Goal: Task Accomplishment & Management: Use online tool/utility

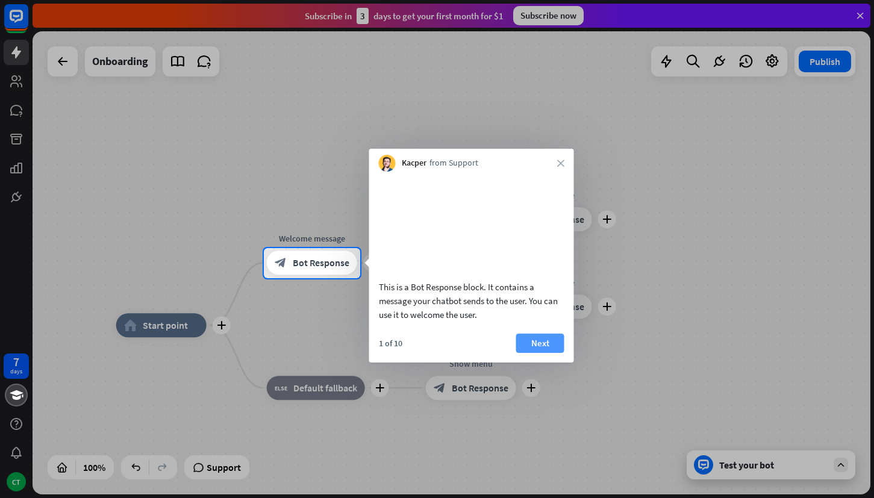
click at [545, 353] on button "Next" at bounding box center [540, 343] width 48 height 19
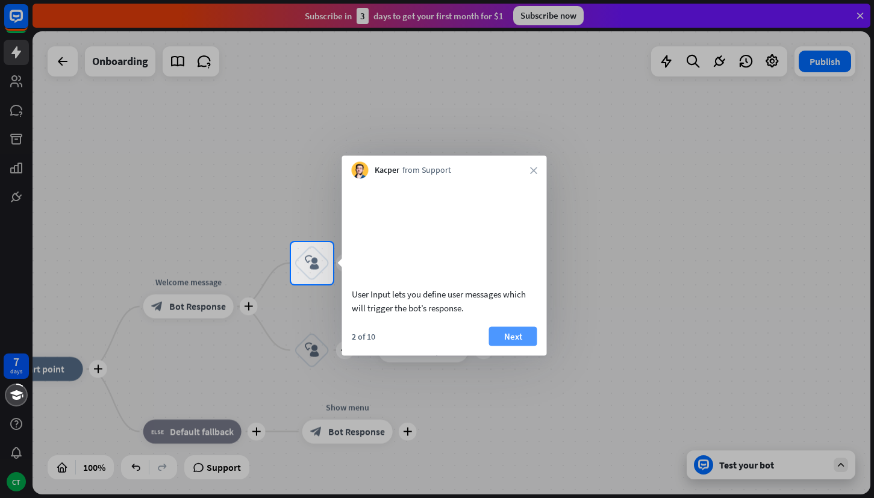
click at [519, 346] on button "Next" at bounding box center [513, 336] width 48 height 19
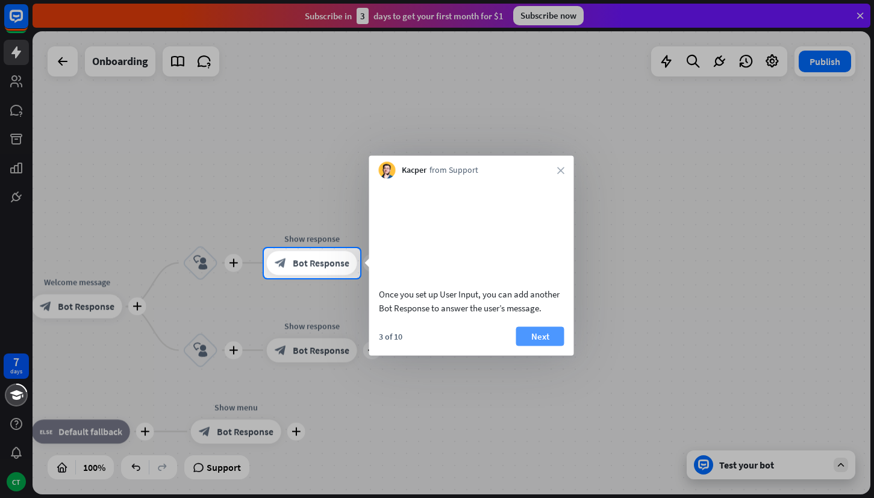
click at [539, 346] on button "Next" at bounding box center [540, 336] width 48 height 19
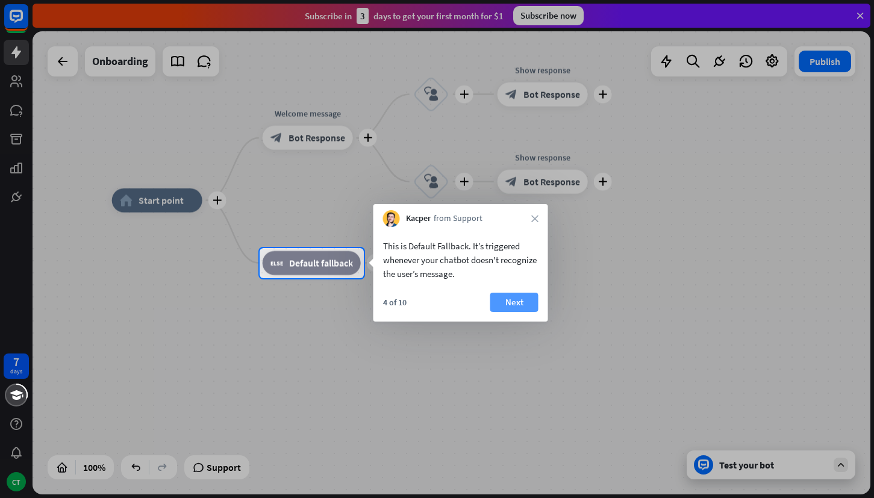
click at [510, 303] on button "Next" at bounding box center [514, 302] width 48 height 19
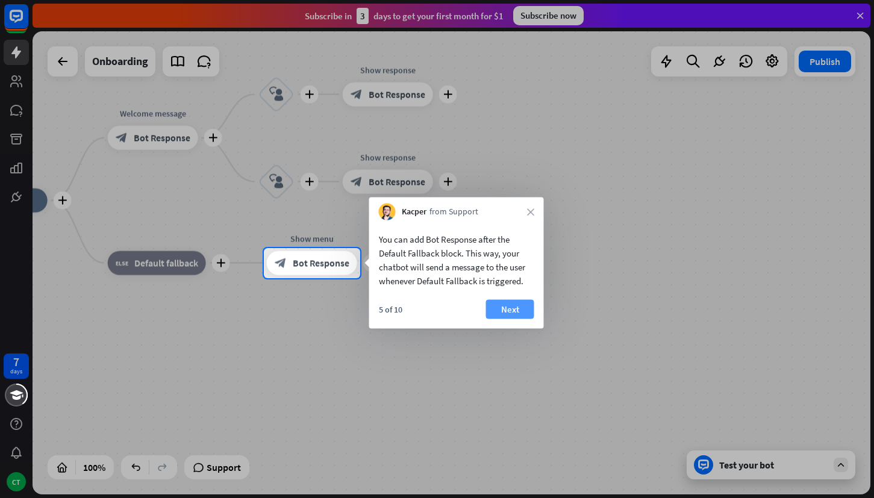
click at [508, 308] on button "Next" at bounding box center [510, 309] width 48 height 19
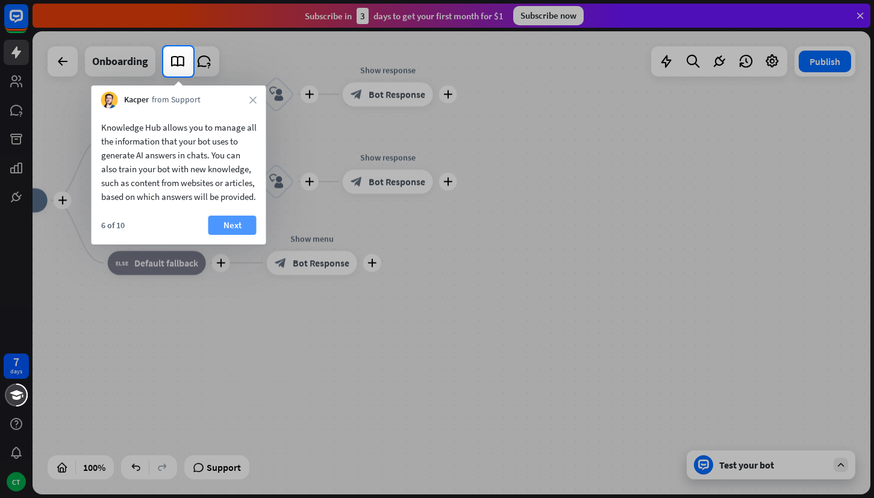
click at [233, 235] on button "Next" at bounding box center [232, 225] width 48 height 19
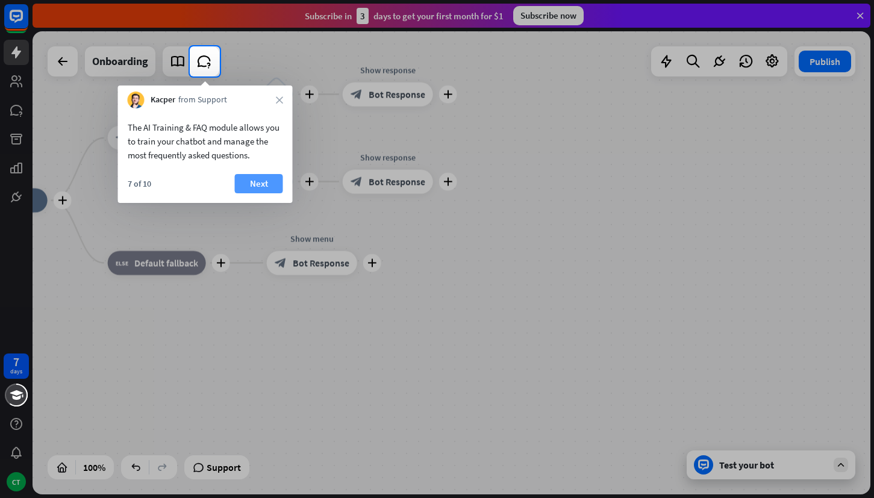
click at [260, 183] on button "Next" at bounding box center [259, 183] width 48 height 19
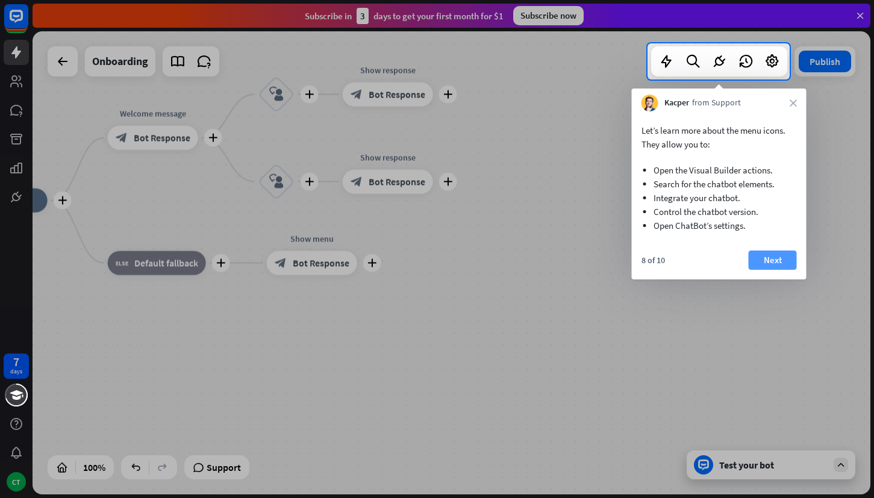
click at [767, 263] on button "Next" at bounding box center [773, 260] width 48 height 19
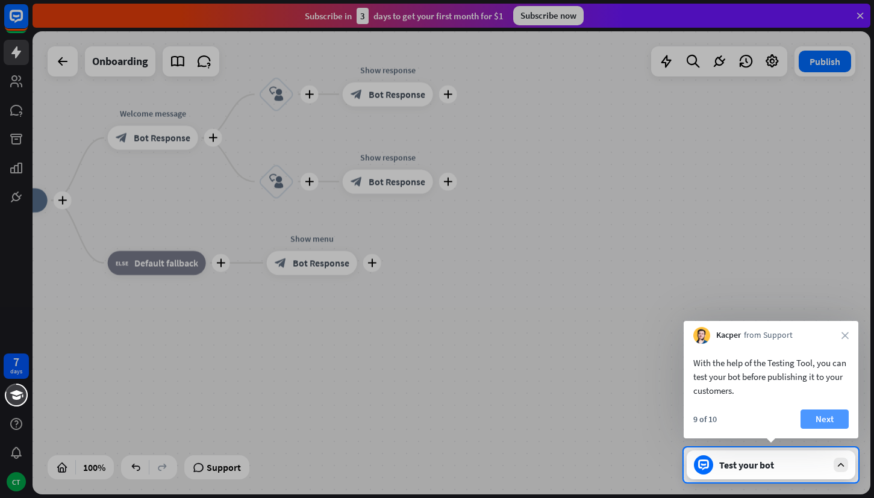
click at [827, 414] on button "Next" at bounding box center [825, 419] width 48 height 19
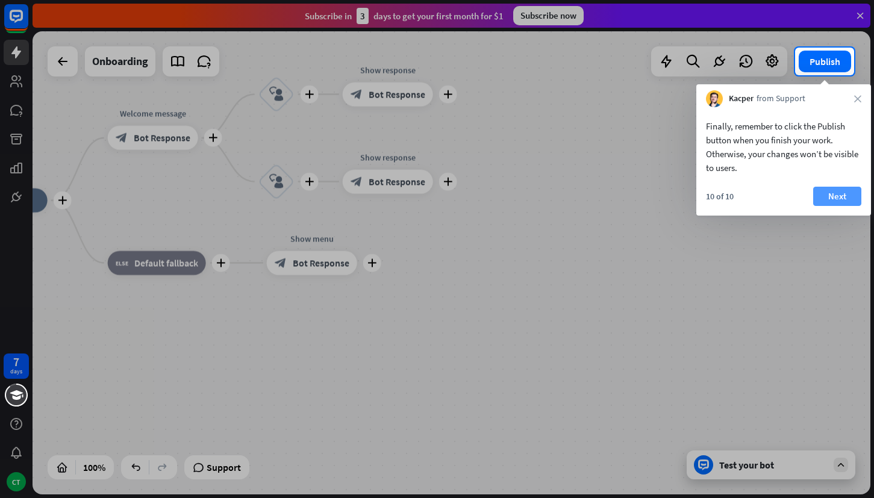
click at [834, 201] on button "Next" at bounding box center [837, 196] width 48 height 19
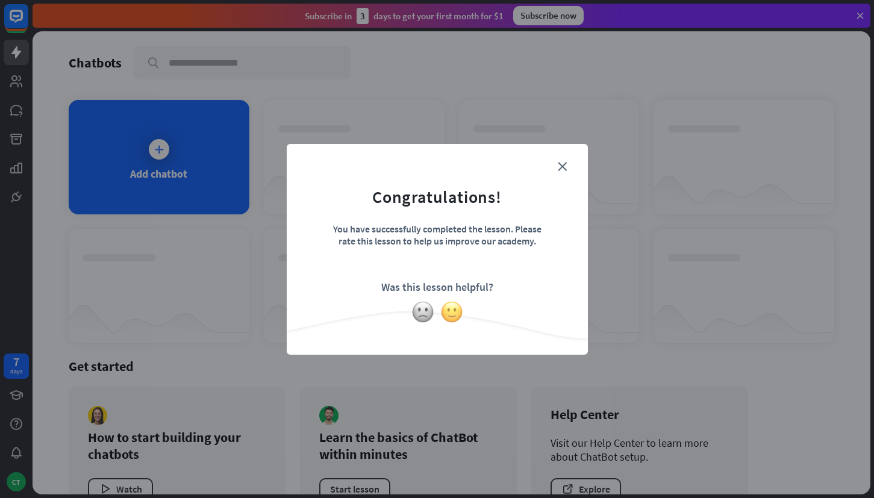
click at [454, 310] on img at bounding box center [451, 312] width 23 height 23
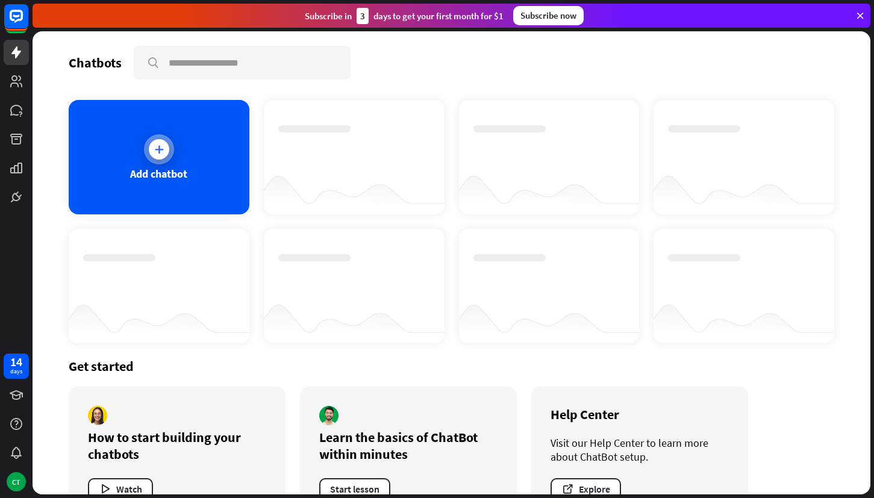
click at [154, 153] on icon at bounding box center [159, 149] width 12 height 12
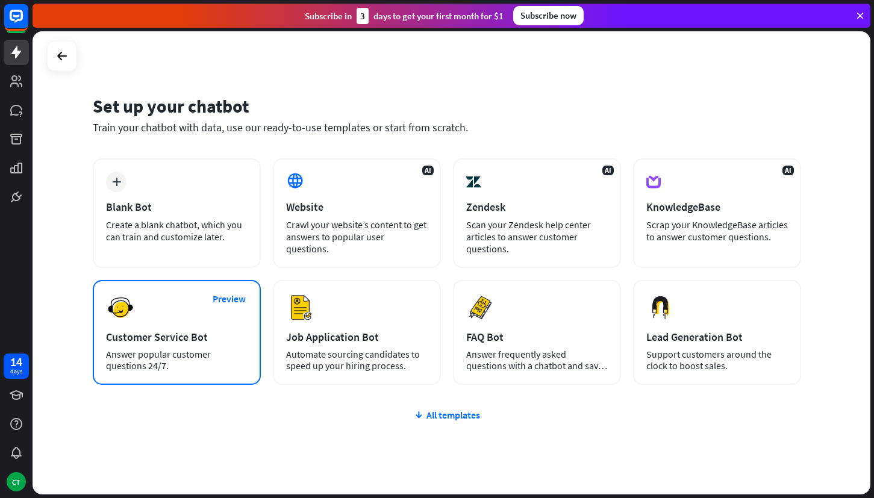
click at [167, 343] on div "Customer Service Bot" at bounding box center [177, 337] width 142 height 14
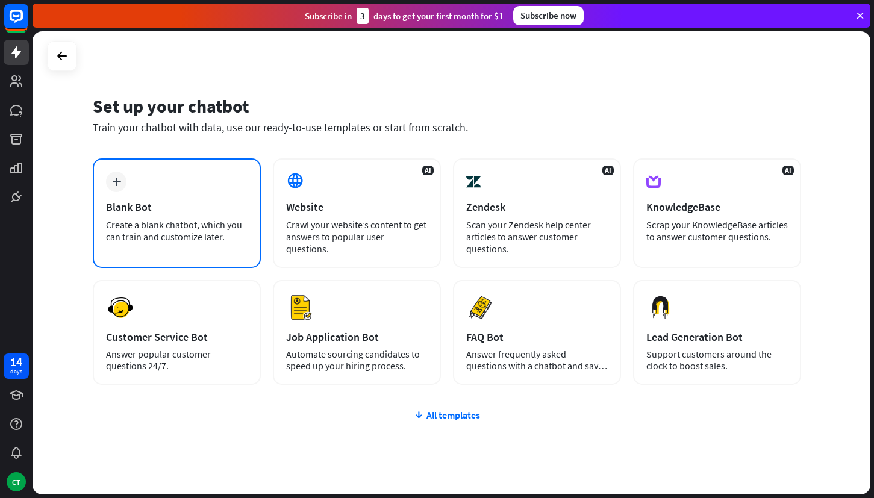
click at [130, 181] on div "plus Blank Bot Create a blank chatbot, which you can train and customize later." at bounding box center [177, 213] width 168 height 110
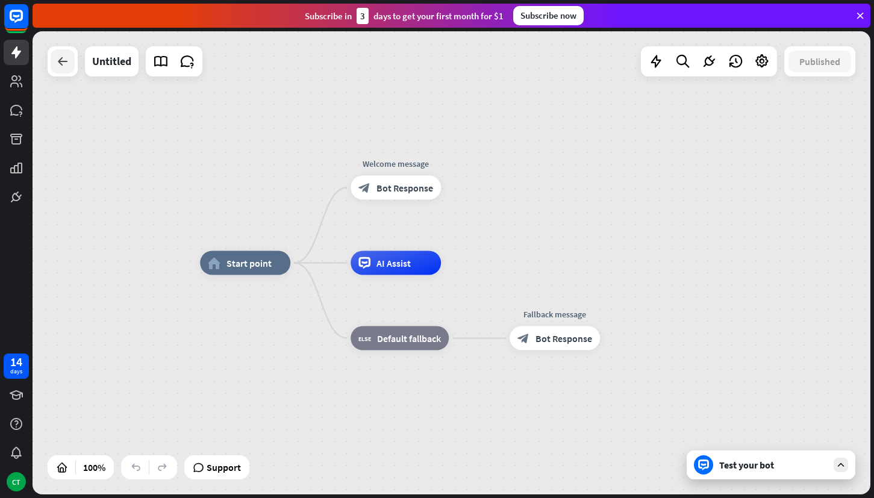
click at [55, 67] on div at bounding box center [63, 61] width 24 height 24
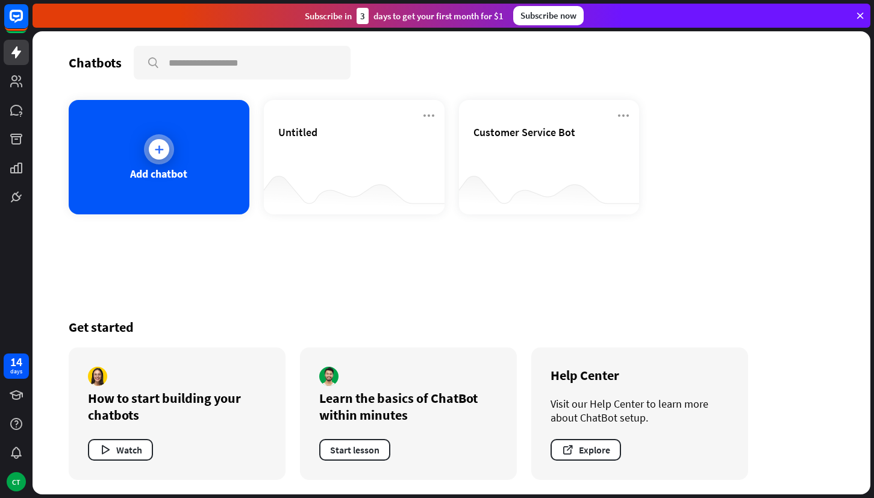
click at [162, 159] on div at bounding box center [159, 149] width 30 height 30
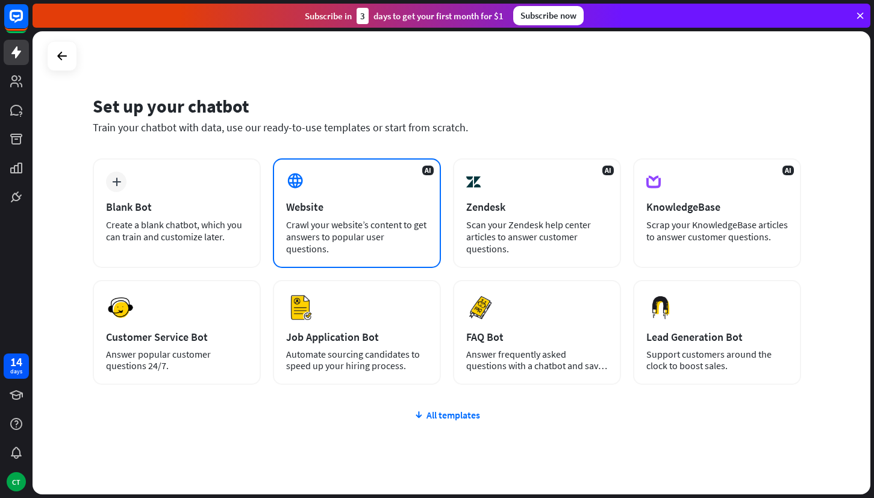
click at [387, 199] on div "AI Website Crawl your website’s content to get answers to popular user question…" at bounding box center [357, 213] width 168 height 110
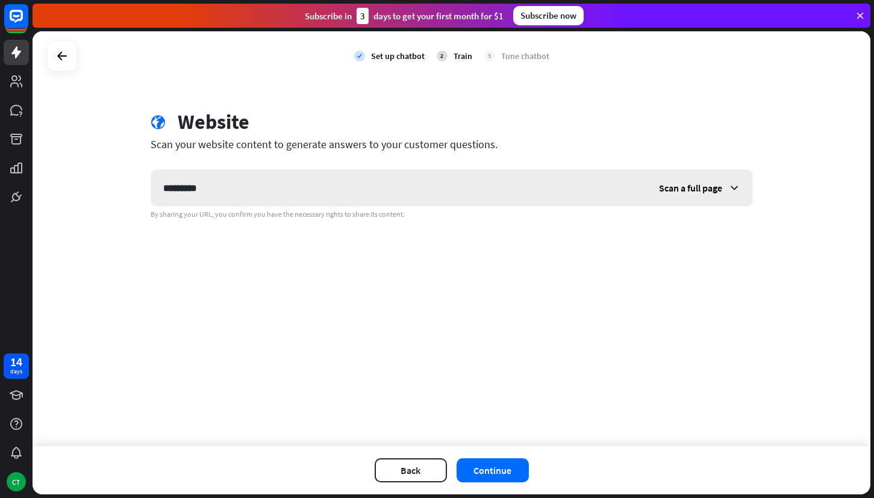
type input "*********"
click at [686, 189] on span "Scan a full page" at bounding box center [690, 188] width 63 height 12
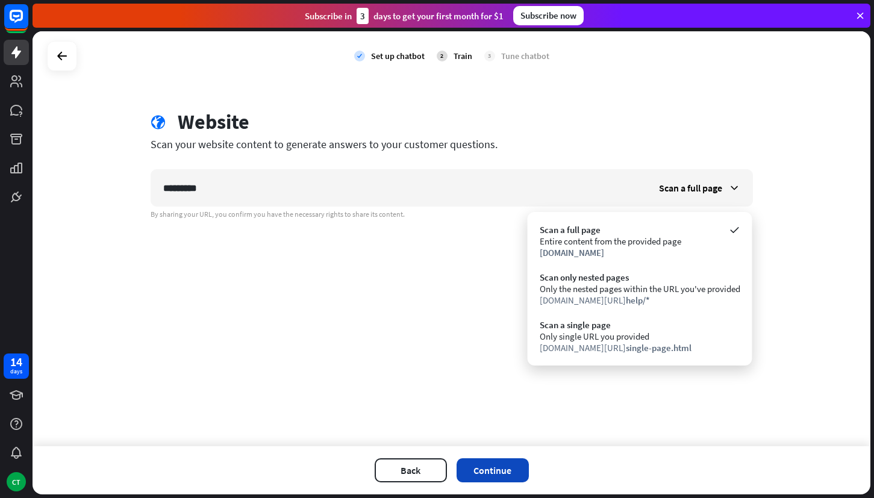
click at [486, 462] on button "Continue" at bounding box center [493, 470] width 72 height 24
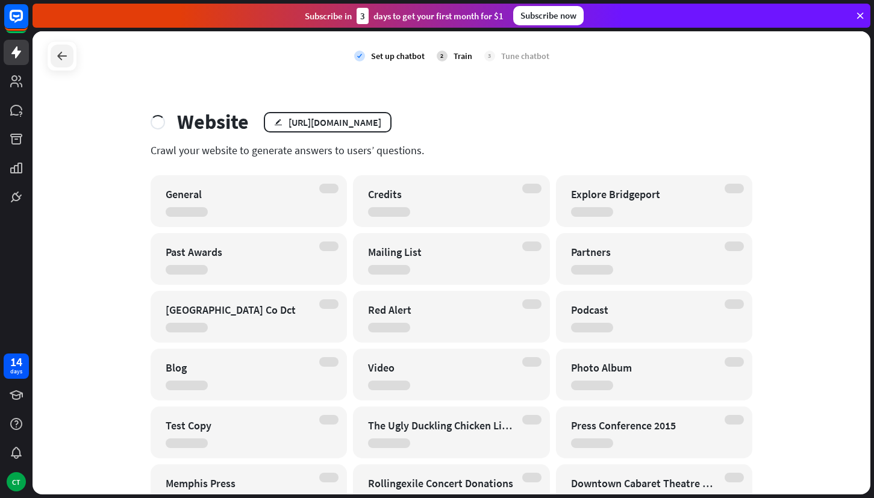
click at [61, 52] on icon at bounding box center [62, 56] width 14 height 14
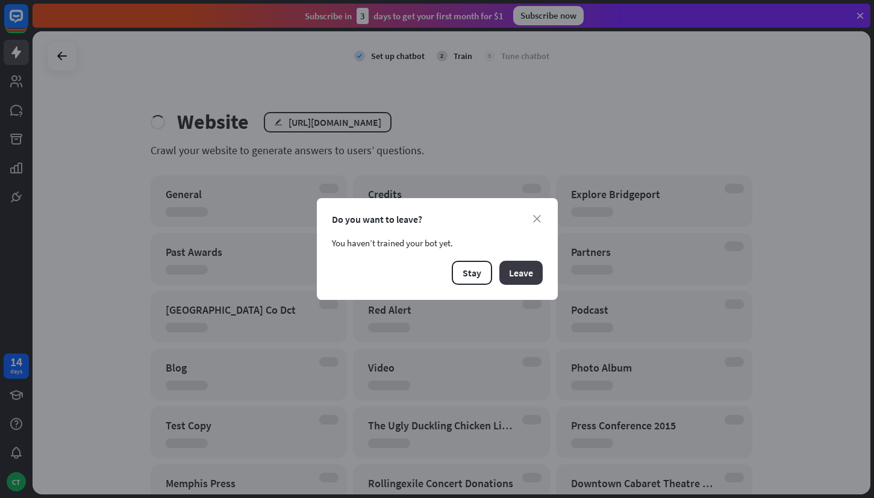
click at [517, 276] on button "Leave" at bounding box center [520, 273] width 43 height 24
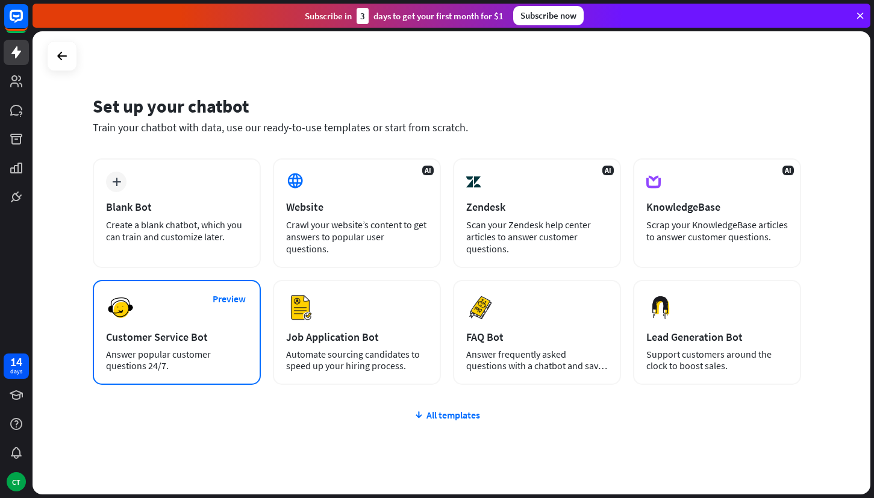
click at [168, 329] on div "Preview Customer Service Bot Answer popular customer questions 24/7." at bounding box center [177, 332] width 168 height 105
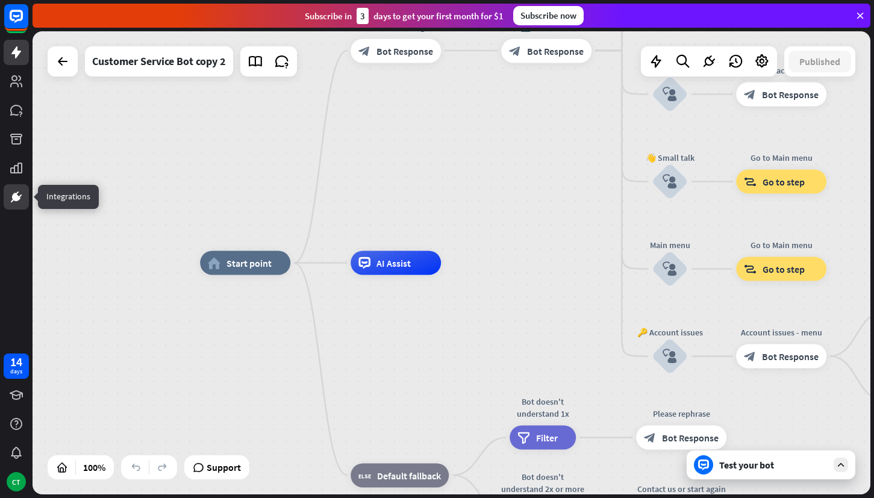
click at [20, 195] on icon at bounding box center [16, 197] width 14 height 14
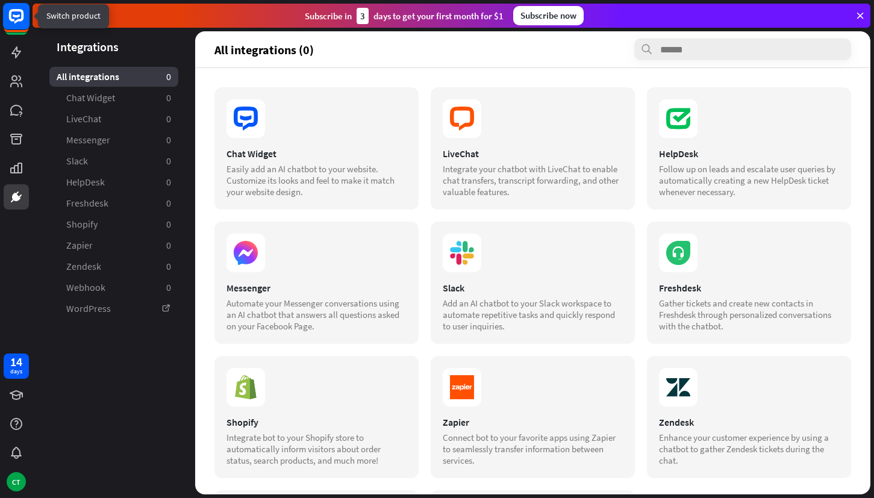
click at [22, 17] on icon at bounding box center [16, 16] width 14 height 14
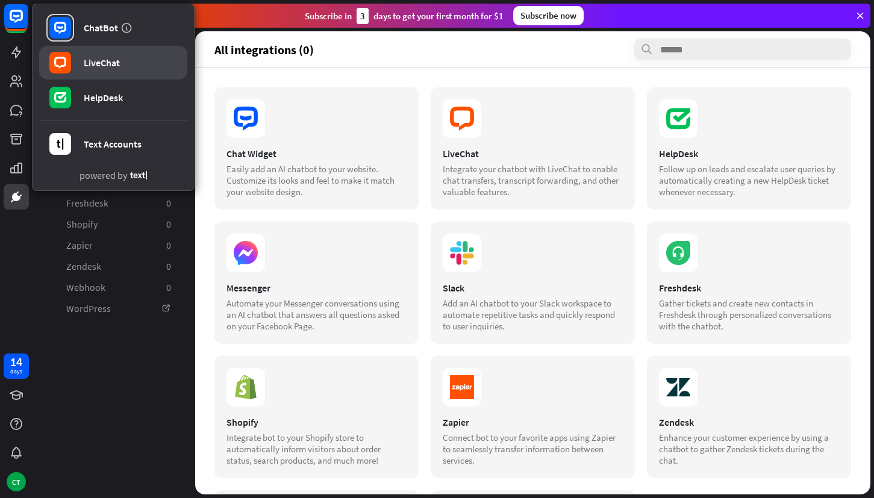
click at [69, 65] on rect at bounding box center [60, 63] width 22 height 22
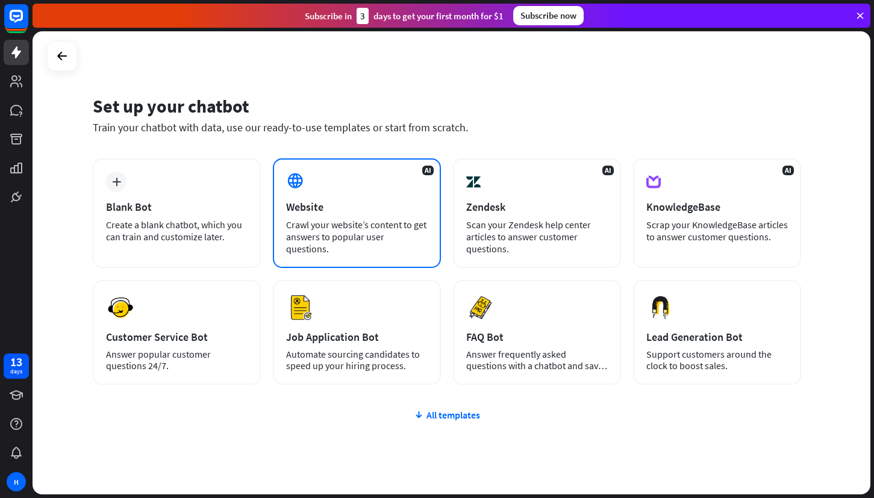
click at [344, 184] on div "AI Website Crawl your website’s content to get answers to popular user question…" at bounding box center [357, 213] width 168 height 110
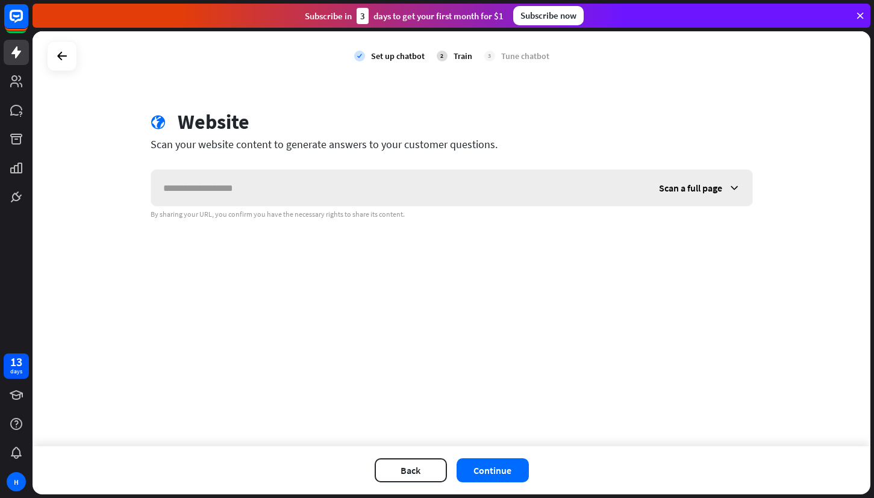
click at [712, 183] on span "Scan a full page" at bounding box center [690, 188] width 63 height 12
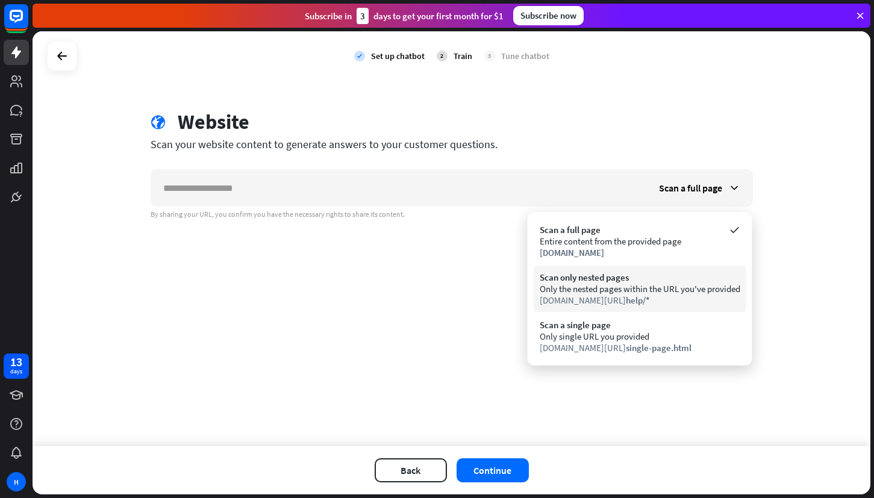
click at [674, 295] on div "[DOMAIN_NAME][URL] help/*" at bounding box center [640, 300] width 201 height 11
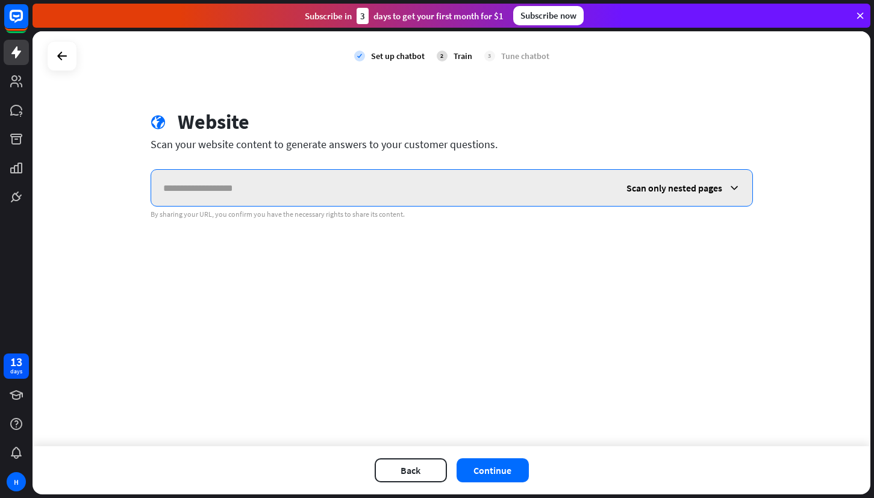
click at [358, 192] on input "text" at bounding box center [382, 188] width 463 height 36
type input "*********"
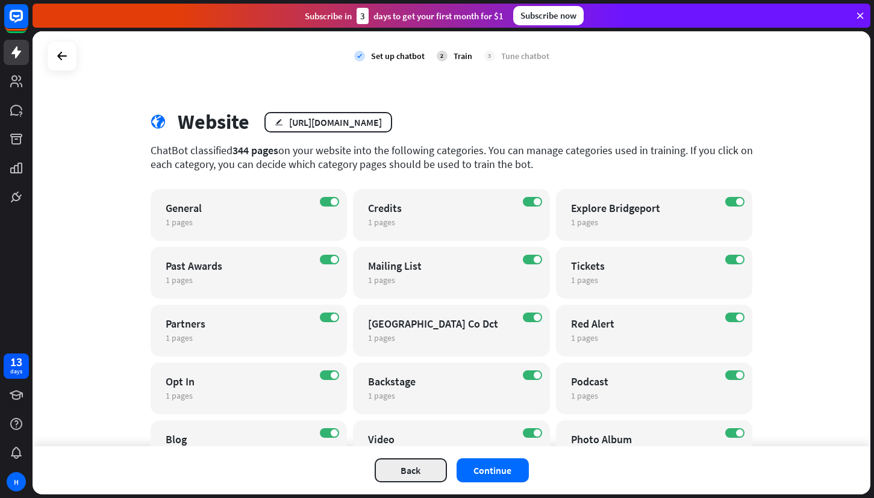
click at [412, 468] on button "Back" at bounding box center [411, 470] width 72 height 24
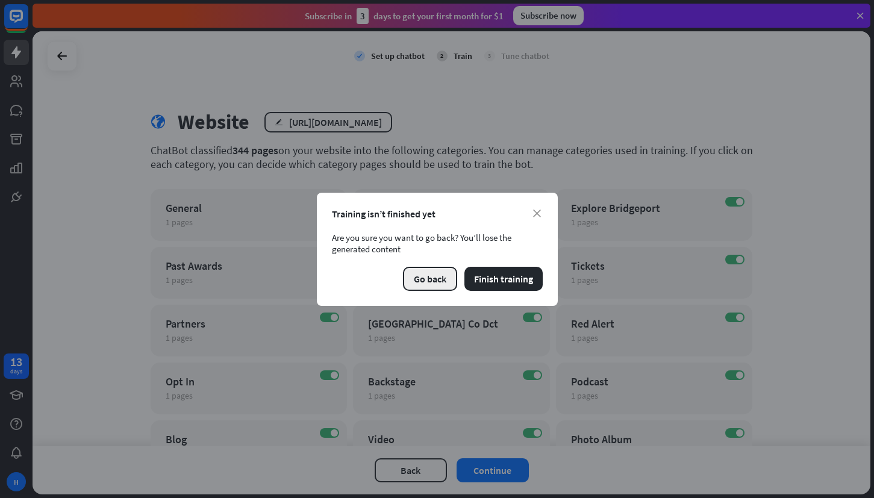
click at [440, 274] on button "Go back" at bounding box center [430, 279] width 54 height 24
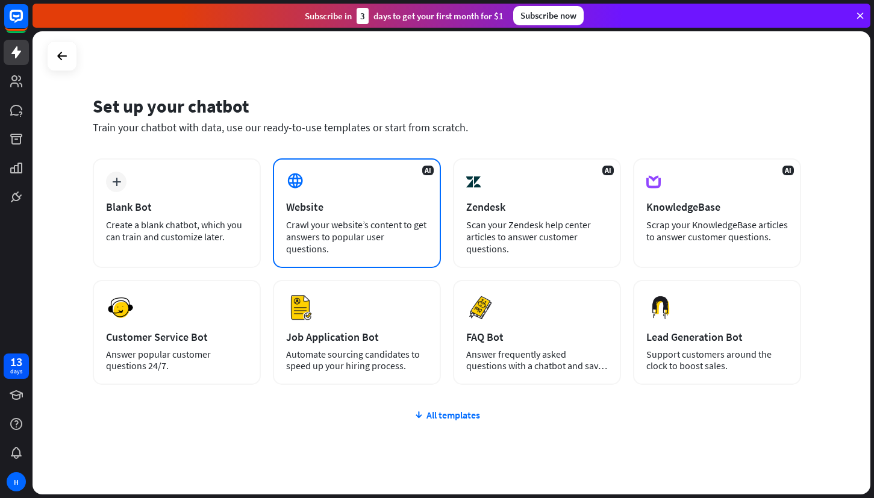
click at [371, 208] on div "Website" at bounding box center [357, 207] width 142 height 14
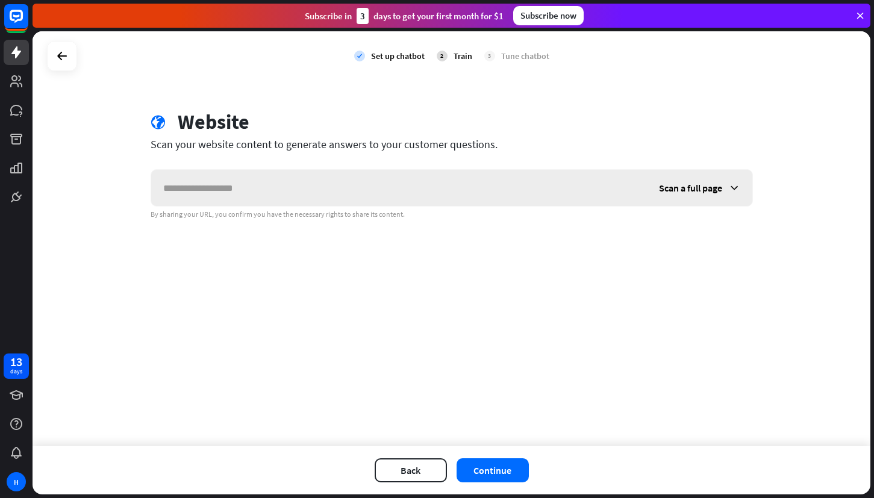
click at [714, 183] on span "Scan a full page" at bounding box center [690, 188] width 63 height 12
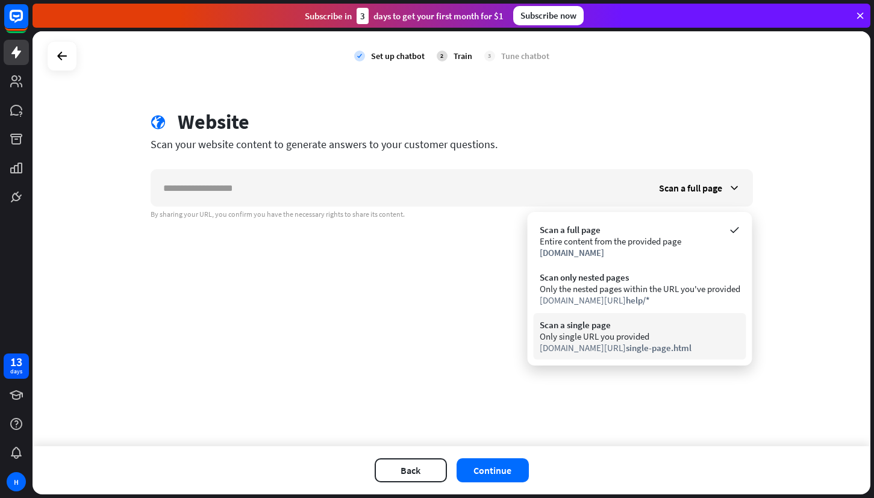
click at [627, 342] on div "Only single URL you provided" at bounding box center [640, 336] width 201 height 11
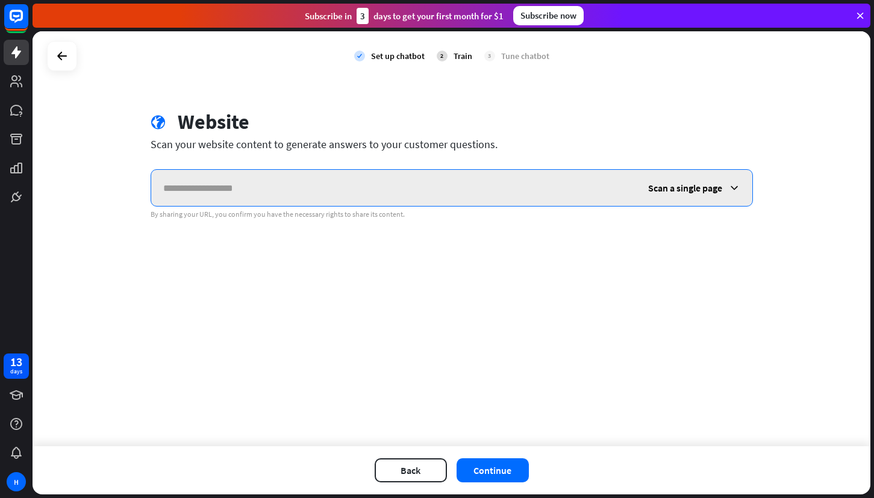
click at [354, 199] on input "text" at bounding box center [393, 188] width 485 height 36
type input "*********"
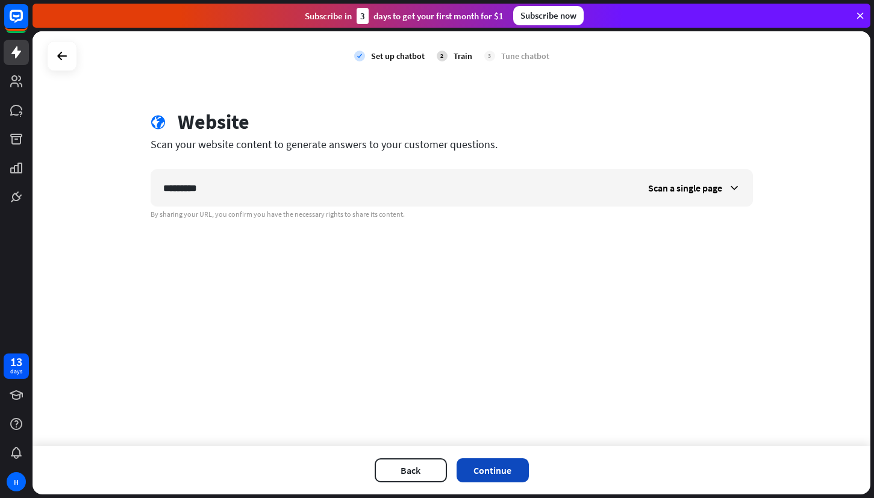
click at [503, 471] on button "Continue" at bounding box center [493, 470] width 72 height 24
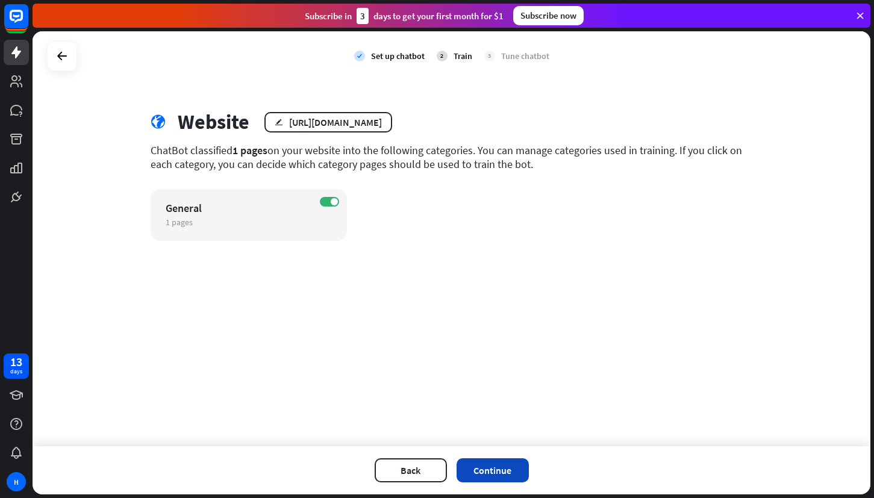
click at [518, 470] on button "Continue" at bounding box center [493, 470] width 72 height 24
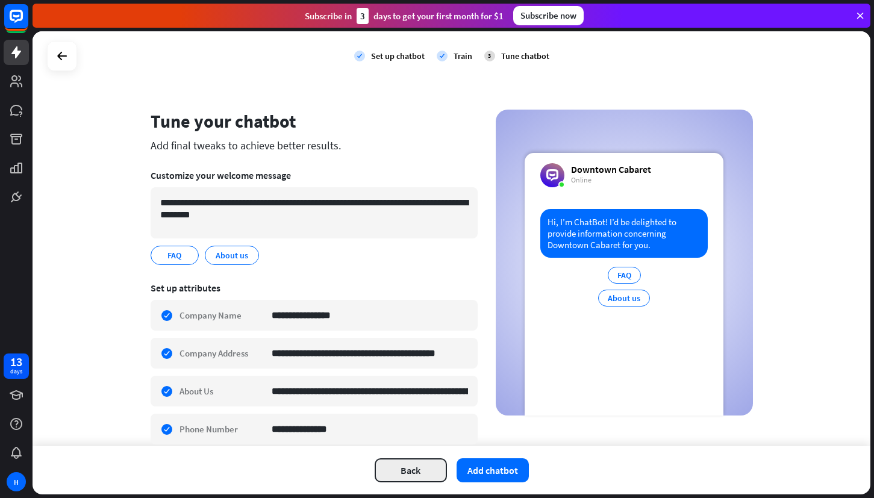
click at [414, 473] on button "Back" at bounding box center [411, 470] width 72 height 24
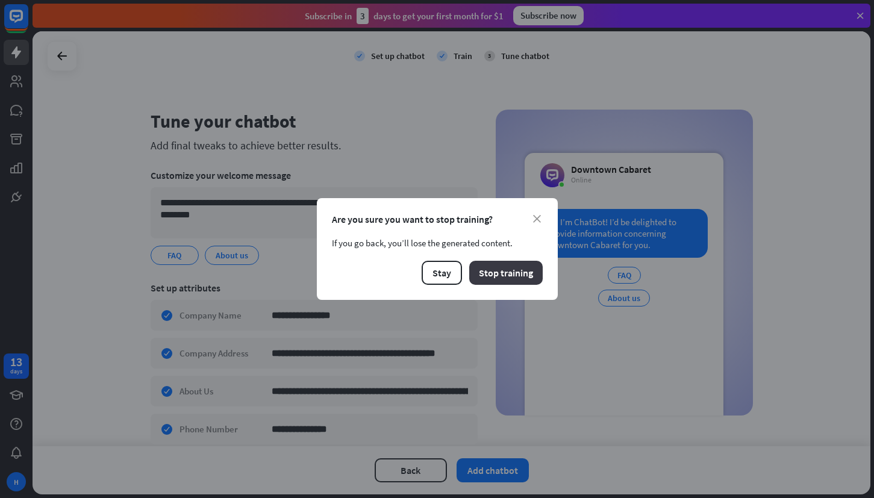
click at [489, 276] on button "Stop training" at bounding box center [506, 273] width 74 height 24
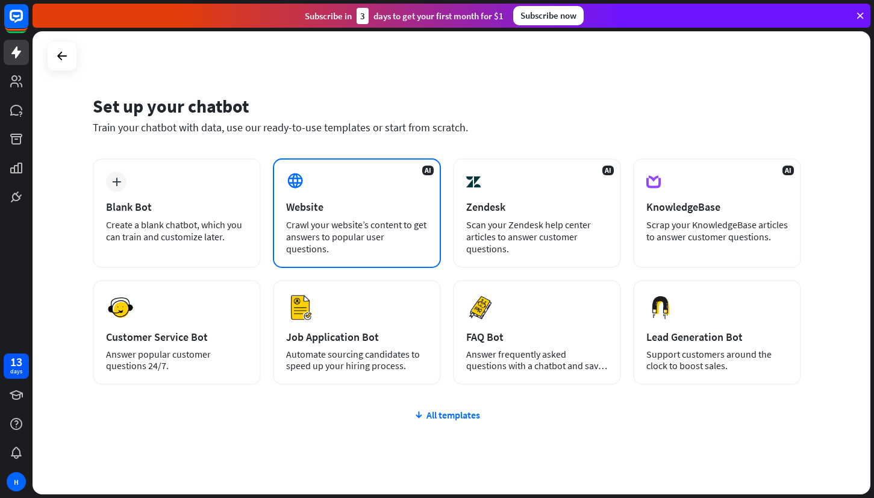
click at [354, 216] on div "AI Website Crawl your website’s content to get answers to popular user question…" at bounding box center [357, 213] width 168 height 110
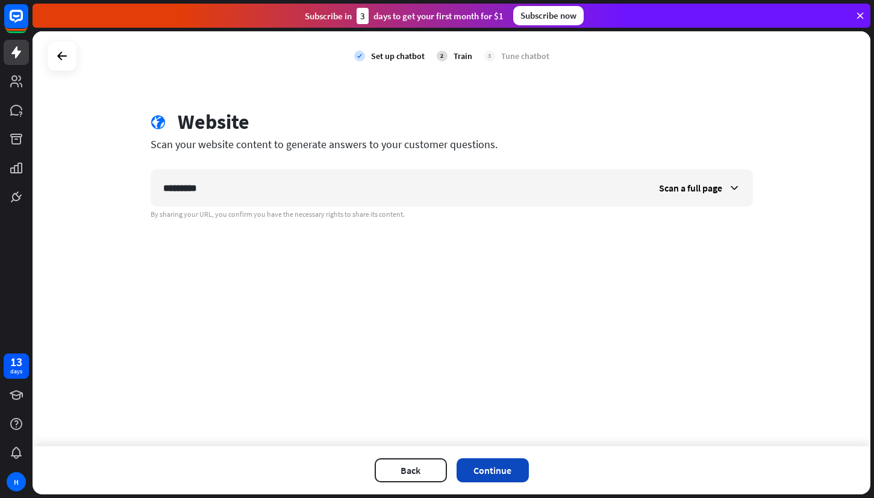
type input "*********"
click at [492, 471] on button "Continue" at bounding box center [493, 470] width 72 height 24
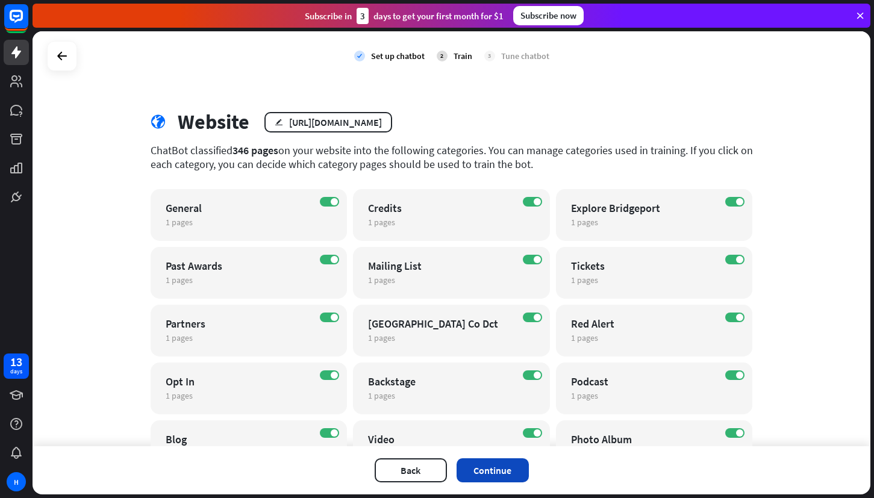
click at [491, 472] on button "Continue" at bounding box center [493, 470] width 72 height 24
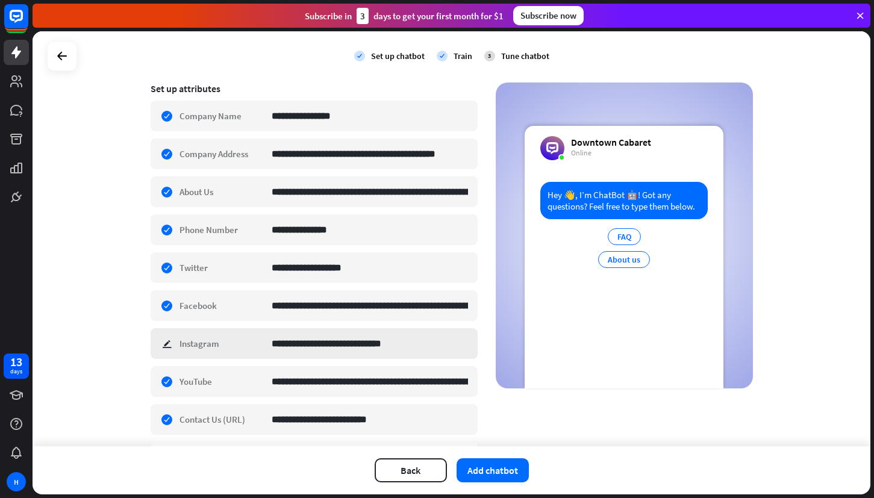
scroll to position [280, 0]
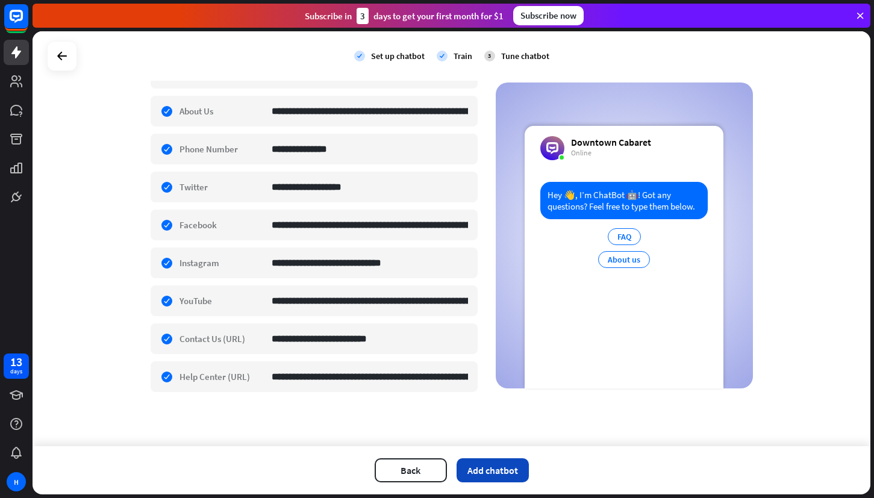
click at [483, 470] on button "Add chatbot" at bounding box center [493, 470] width 72 height 24
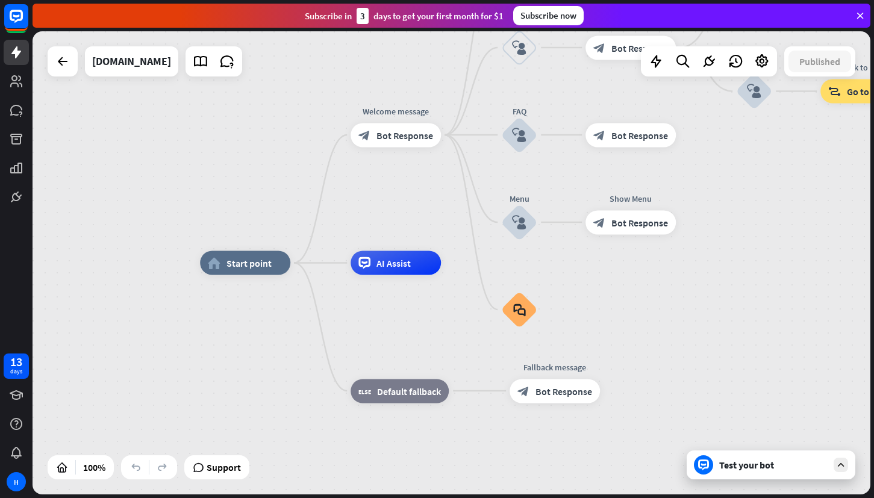
click at [760, 464] on div "Test your bot" at bounding box center [773, 465] width 108 height 12
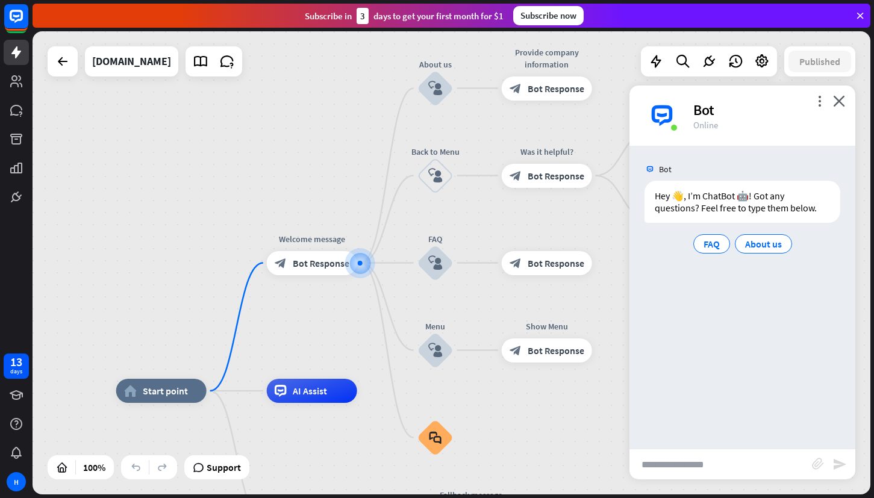
click at [742, 466] on input "text" at bounding box center [721, 464] width 183 height 30
type input "**********"
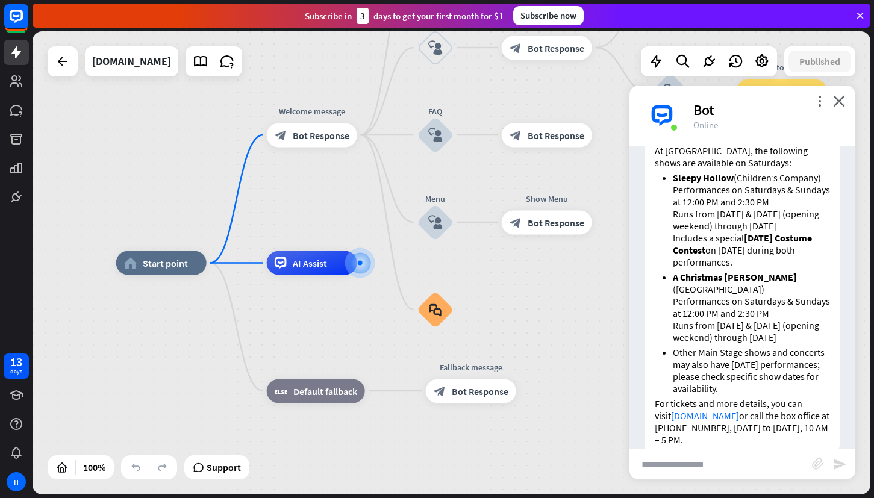
scroll to position [172, 0]
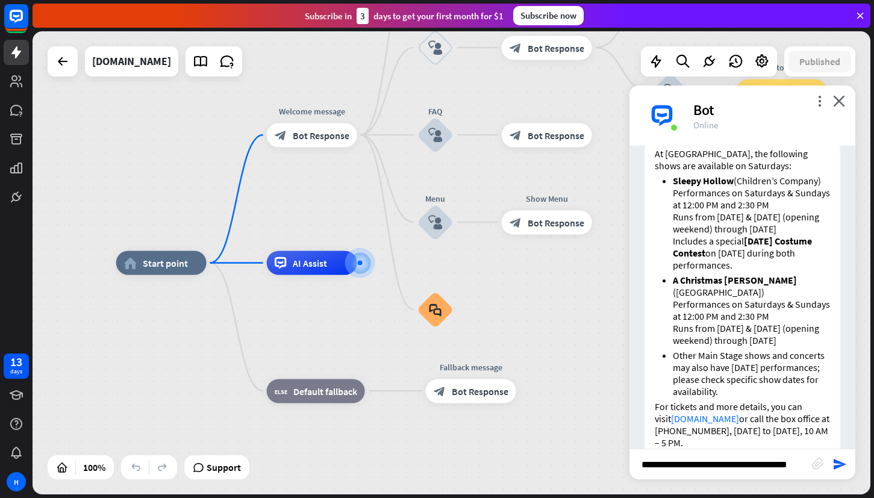
type input "**********"
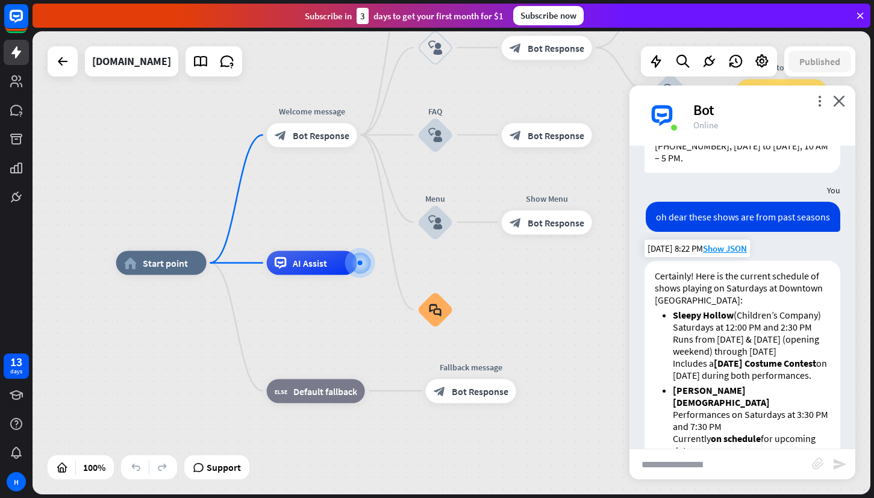
scroll to position [445, 0]
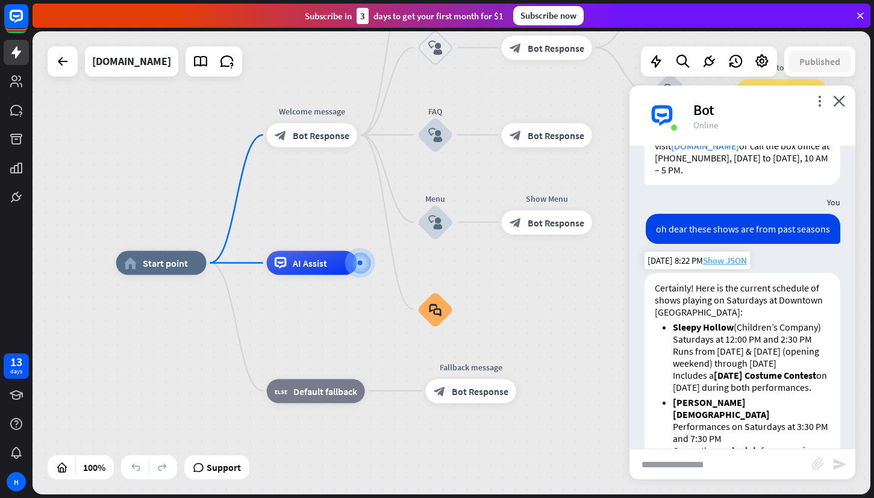
click at [725, 255] on span "Show JSON" at bounding box center [725, 260] width 44 height 11
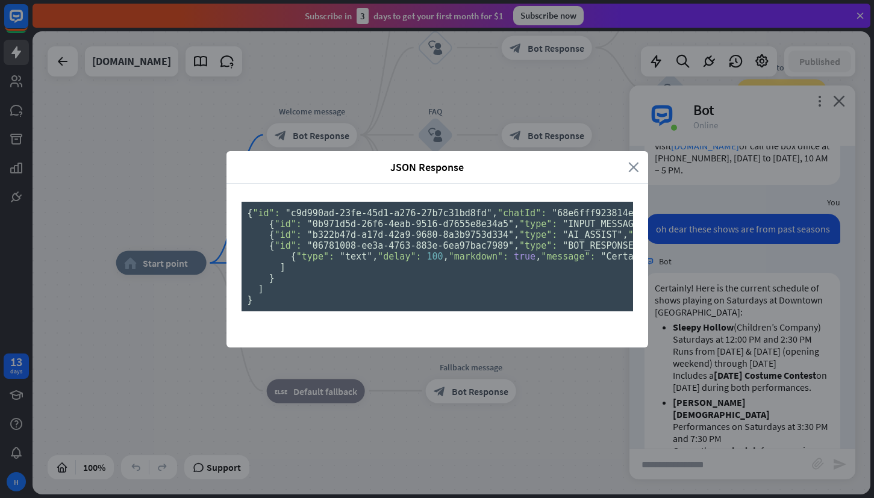
click at [636, 160] on icon "close" at bounding box center [633, 167] width 11 height 14
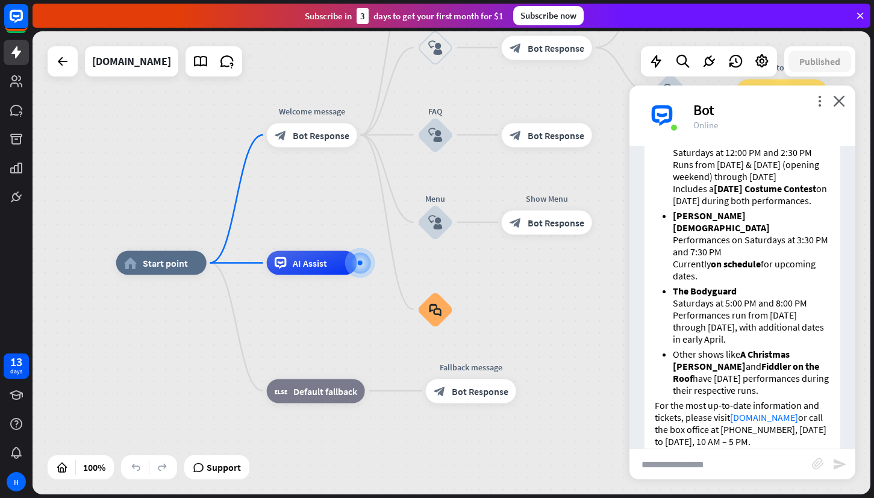
scroll to position [634, 0]
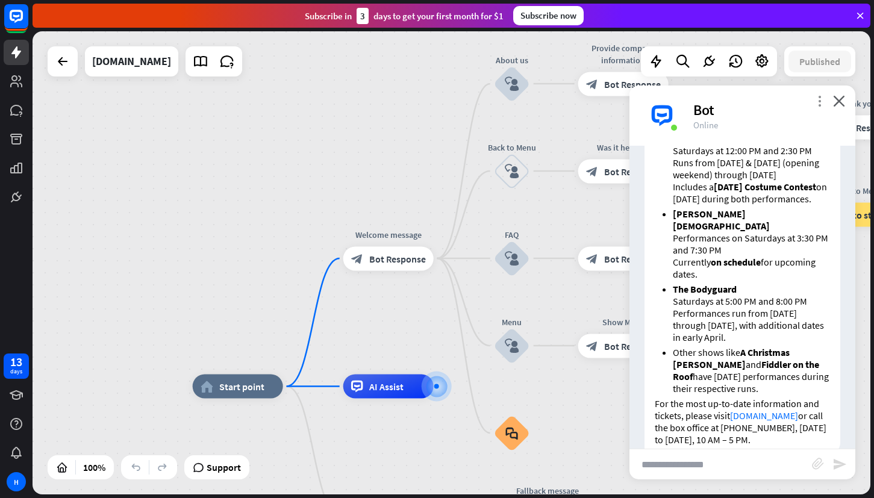
click at [819, 105] on icon "more_vert" at bounding box center [819, 100] width 11 height 11
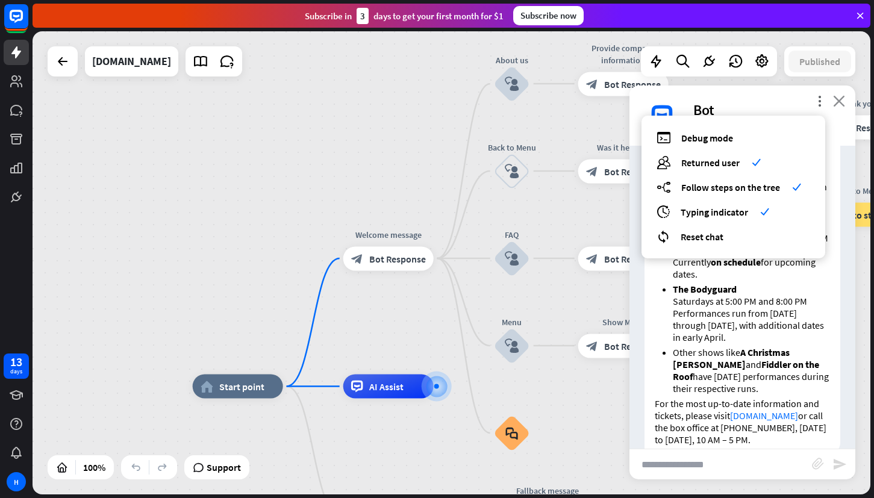
click at [843, 96] on icon "close" at bounding box center [839, 100] width 12 height 11
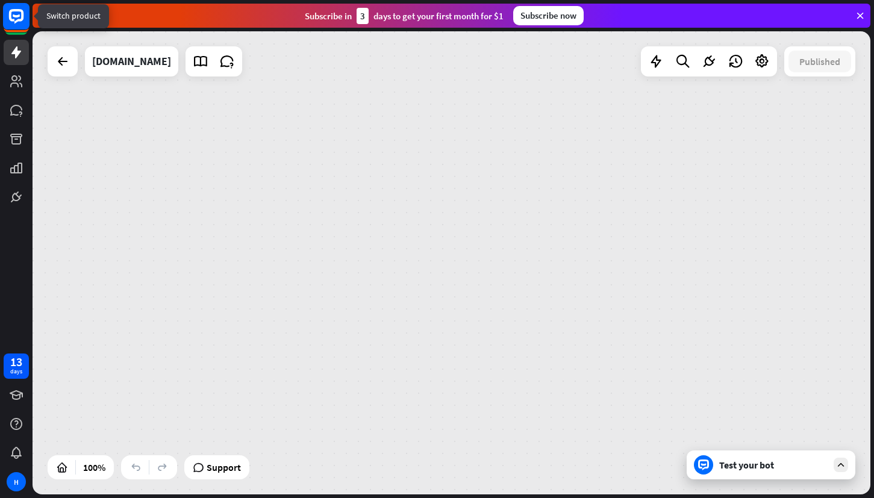
click at [14, 13] on rect at bounding box center [16, 16] width 27 height 27
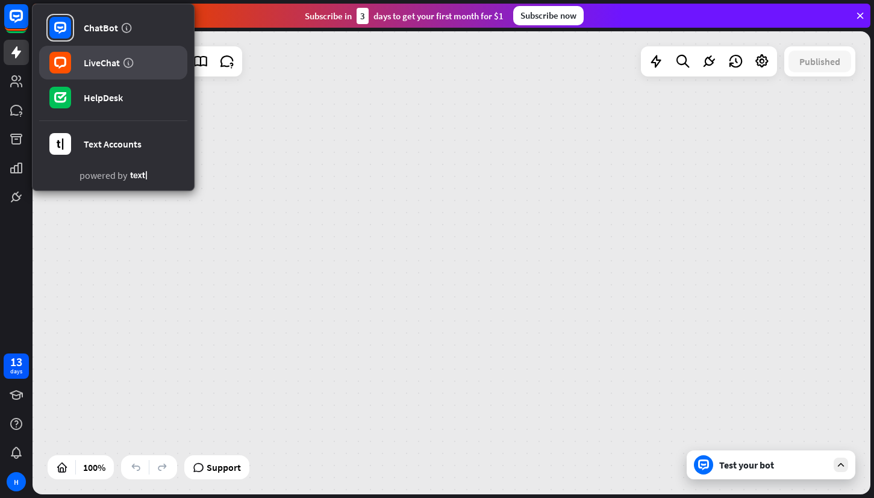
click at [101, 66] on div "LiveChat" at bounding box center [102, 63] width 36 height 12
